Goal: Obtain resource: Download file/media

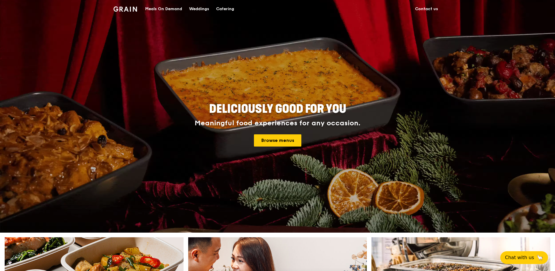
click at [226, 11] on div "Catering" at bounding box center [225, 8] width 18 height 17
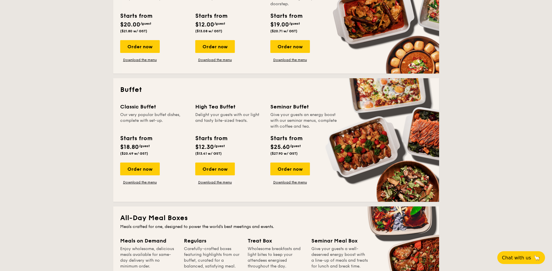
scroll to position [204, 0]
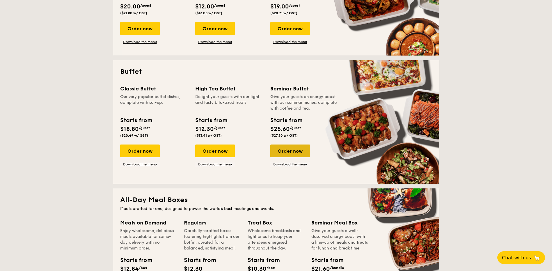
click at [282, 153] on div "Order now" at bounding box center [290, 151] width 40 height 13
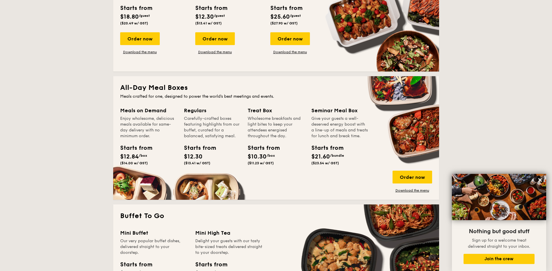
scroll to position [200, 0]
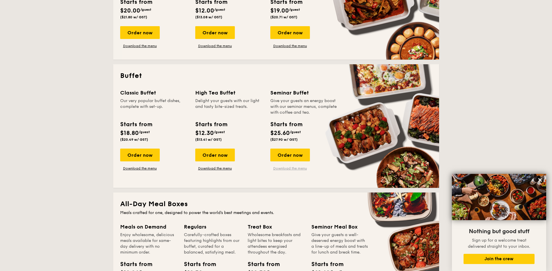
click at [299, 171] on link "Download the menu" at bounding box center [290, 168] width 40 height 5
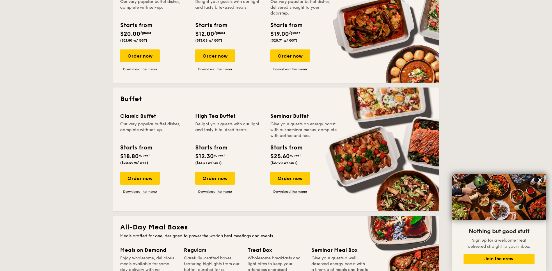
scroll to position [171, 0]
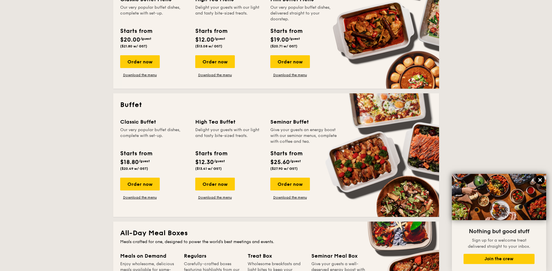
click at [541, 179] on icon at bounding box center [540, 179] width 3 height 3
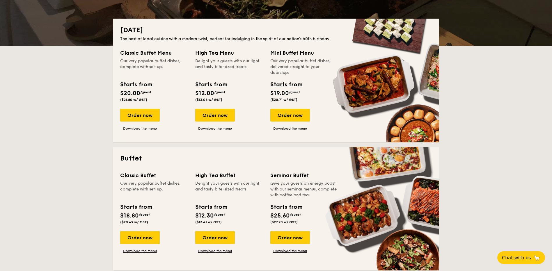
scroll to position [116, 0]
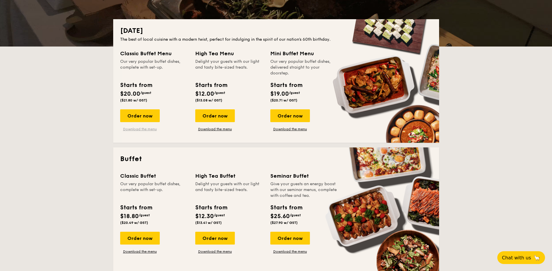
click at [153, 129] on link "Download the menu" at bounding box center [140, 129] width 40 height 5
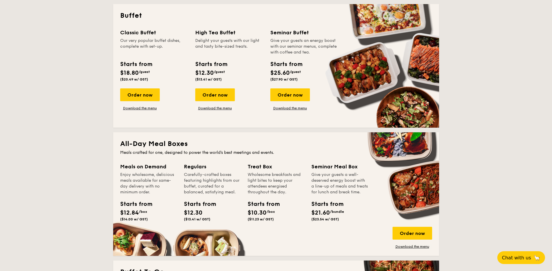
scroll to position [262, 0]
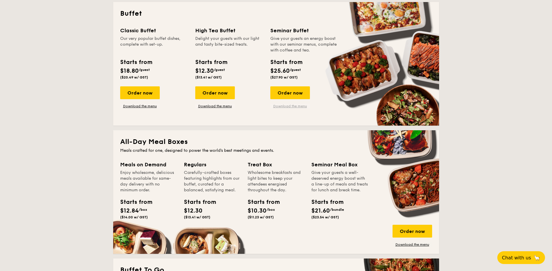
click at [301, 106] on link "Download the menu" at bounding box center [290, 106] width 40 height 5
